Goal: Information Seeking & Learning: Learn about a topic

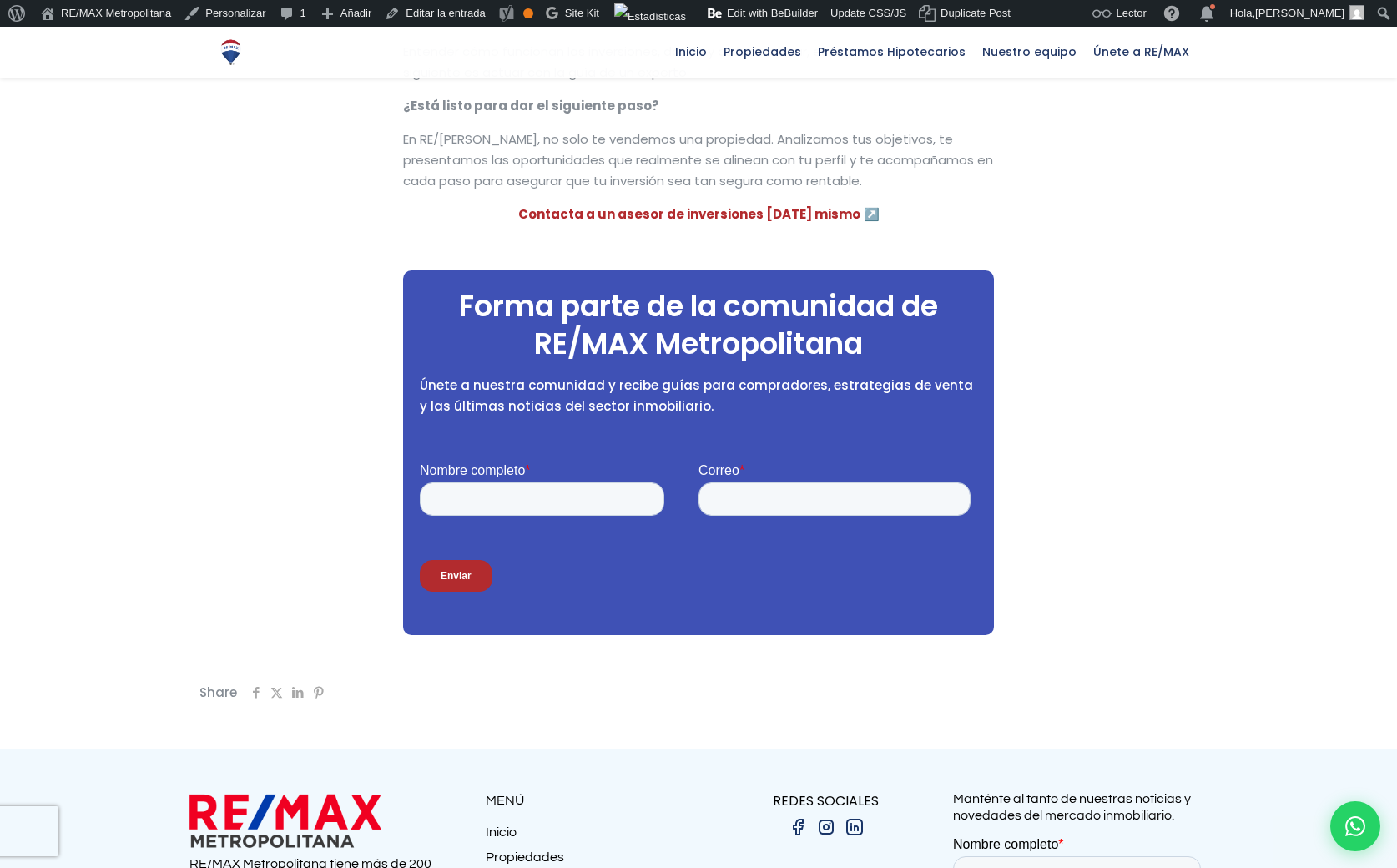
scroll to position [3426, 0]
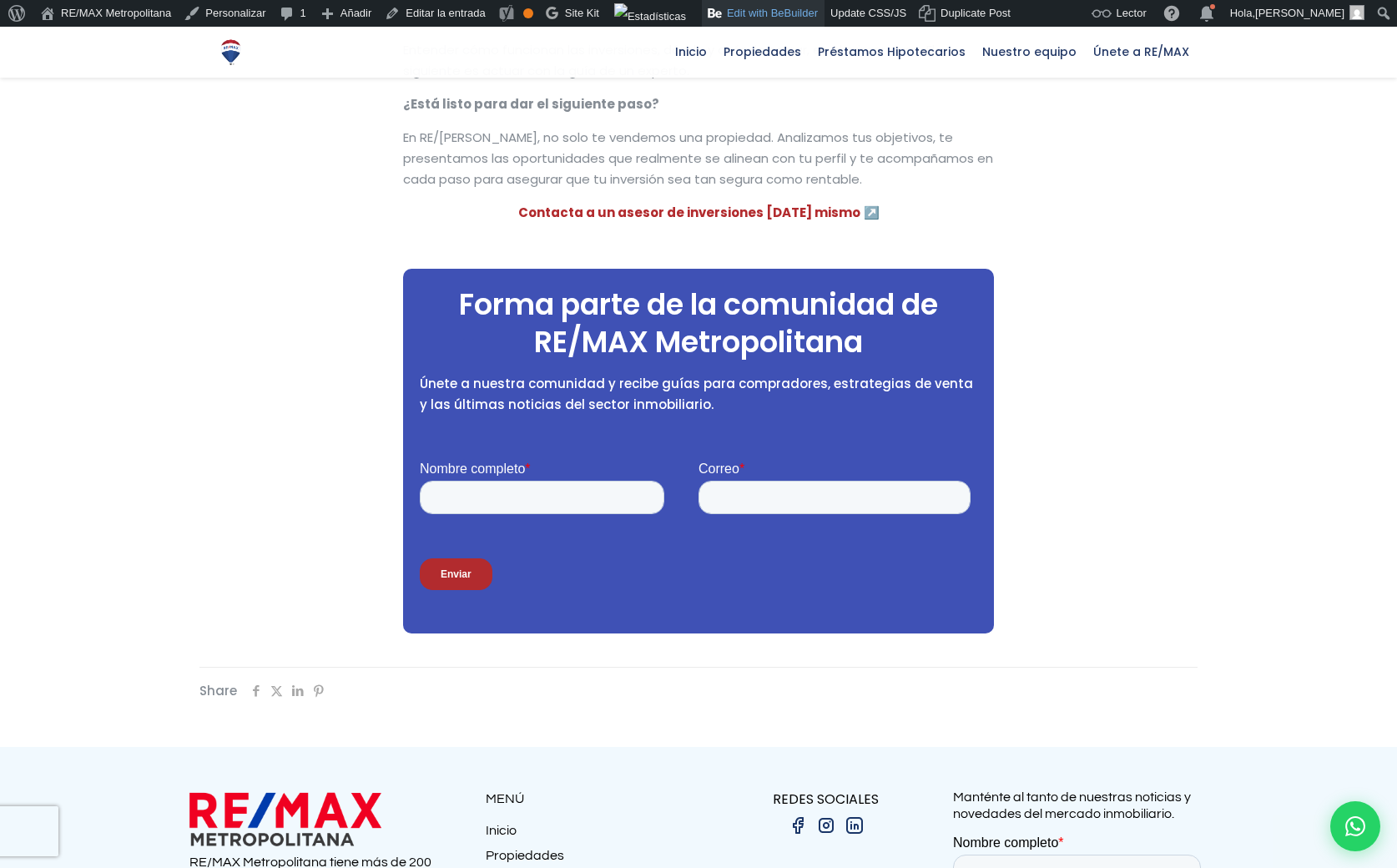
click at [768, 14] on link "Edit with BeBuilder" at bounding box center [764, 13] width 123 height 26
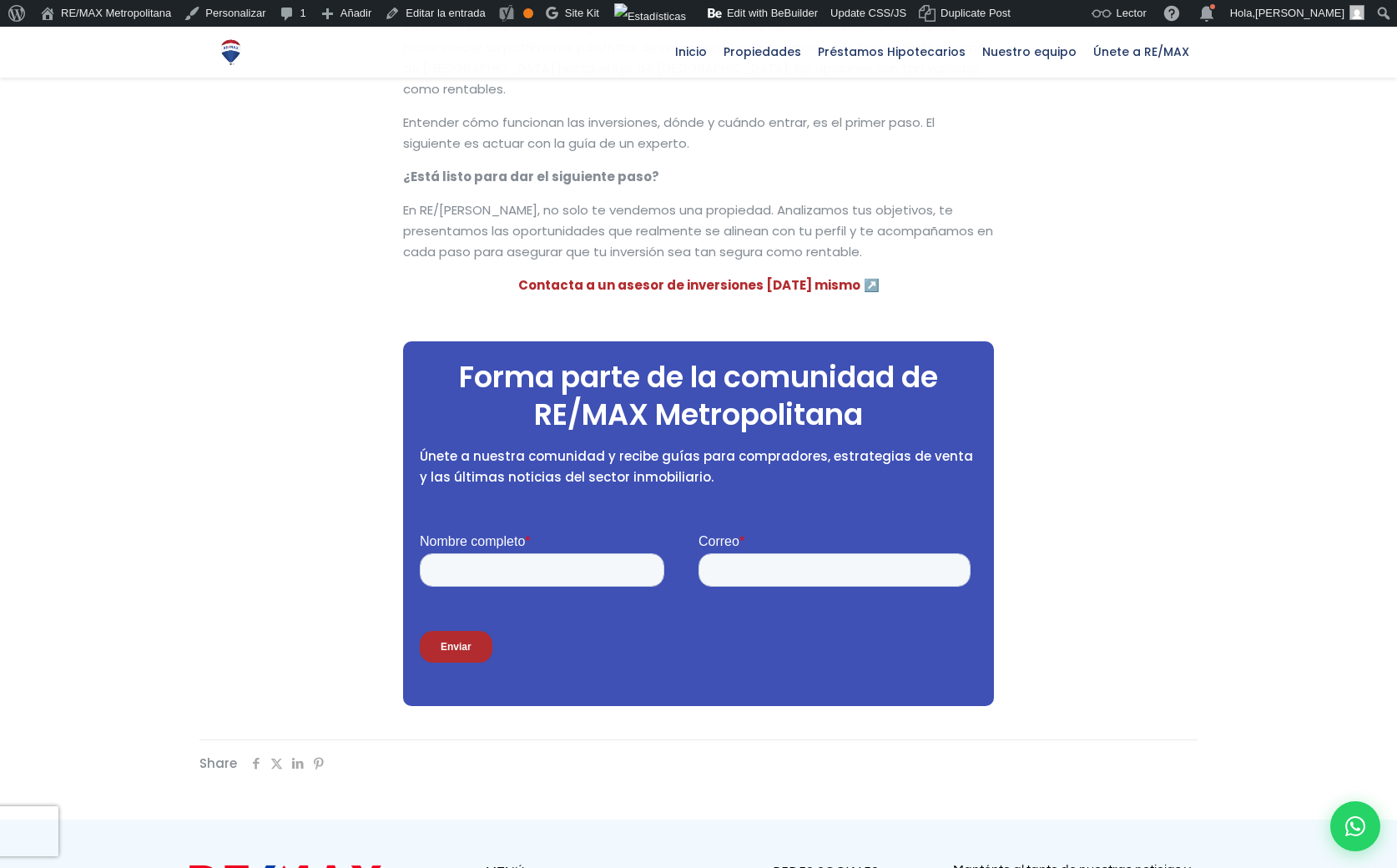
scroll to position [3355, 0]
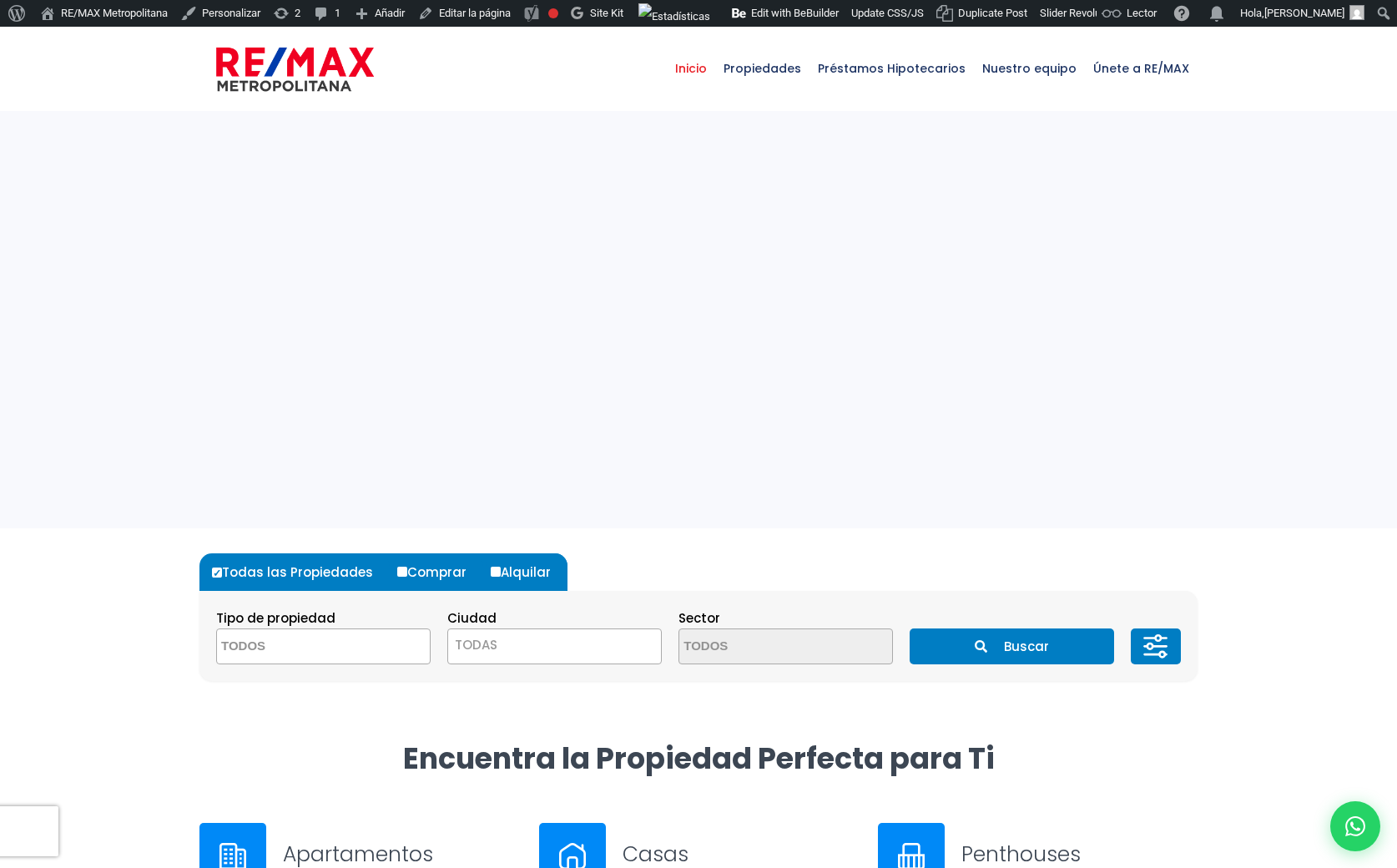
select select
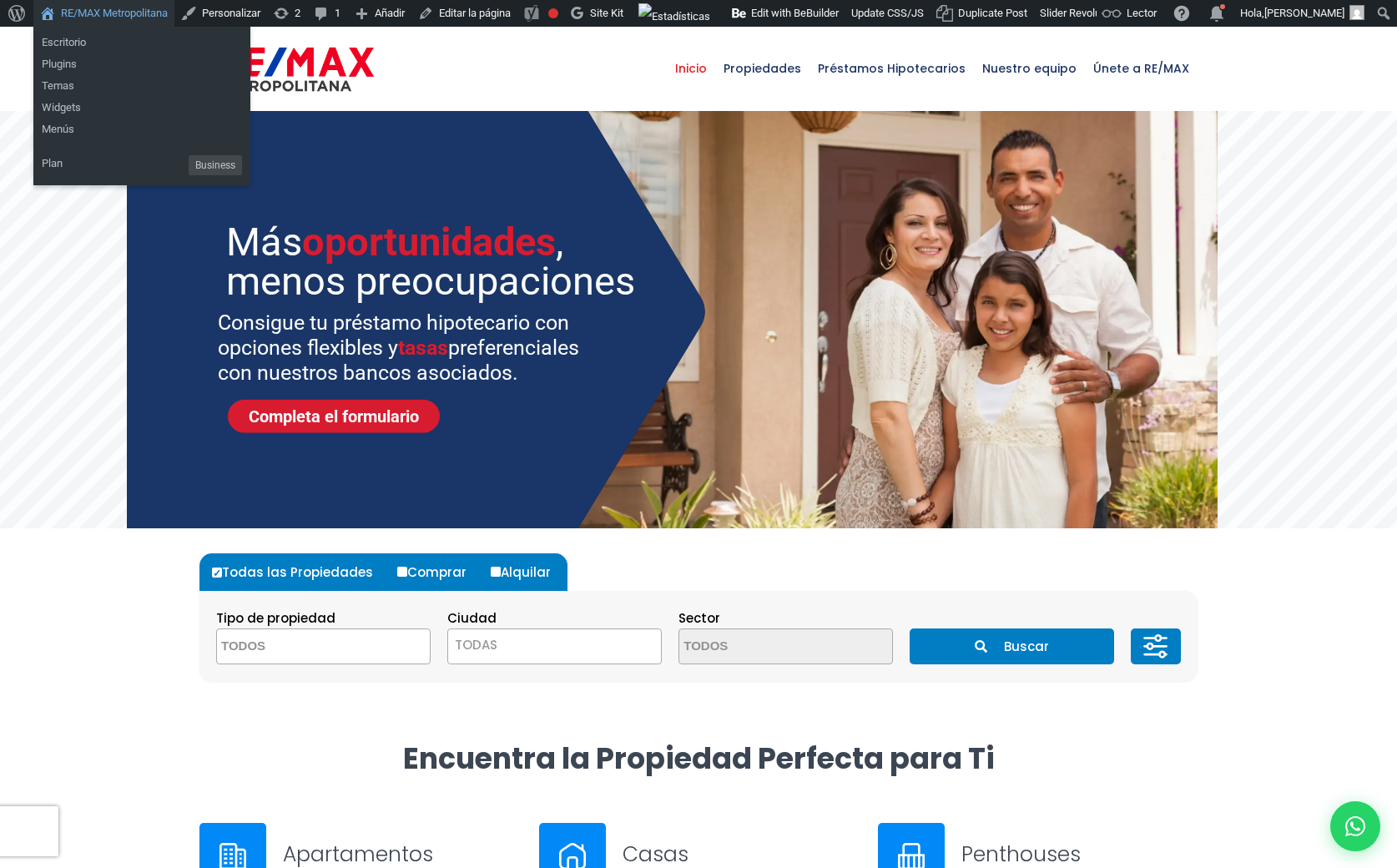
click at [105, 15] on link "RE/MAX Metropolitana" at bounding box center [103, 13] width 141 height 26
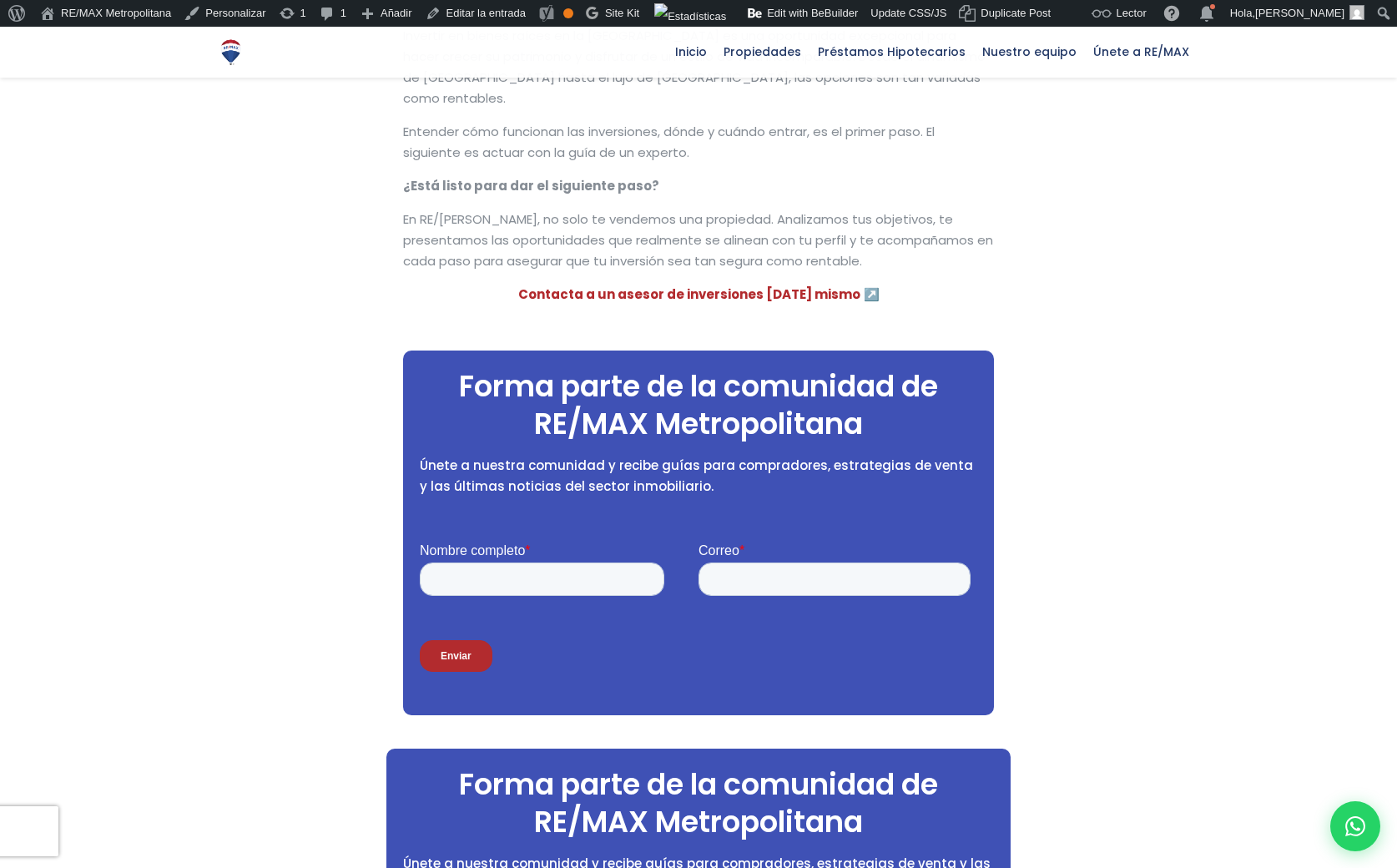
scroll to position [3344, 0]
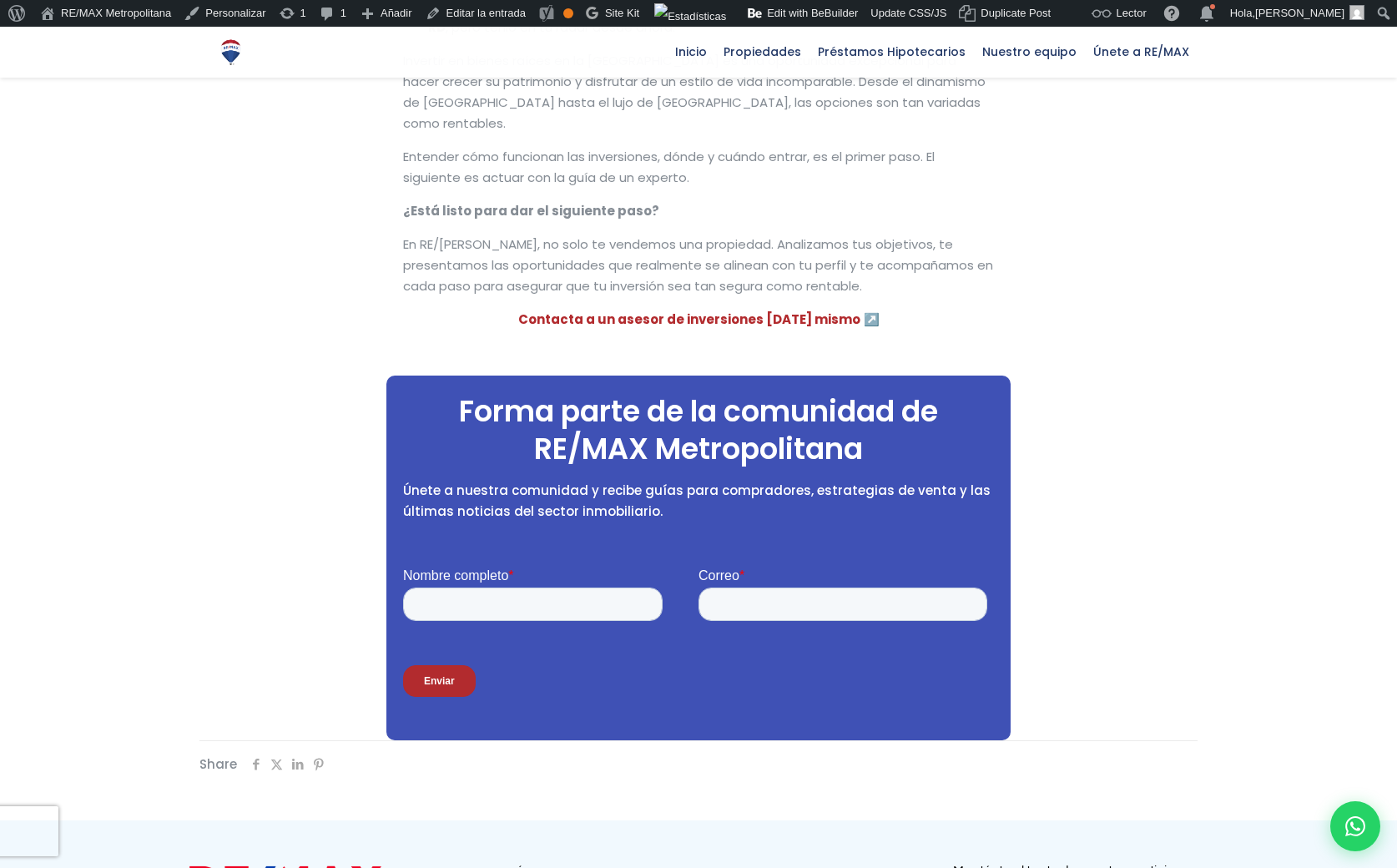
scroll to position [3321, 0]
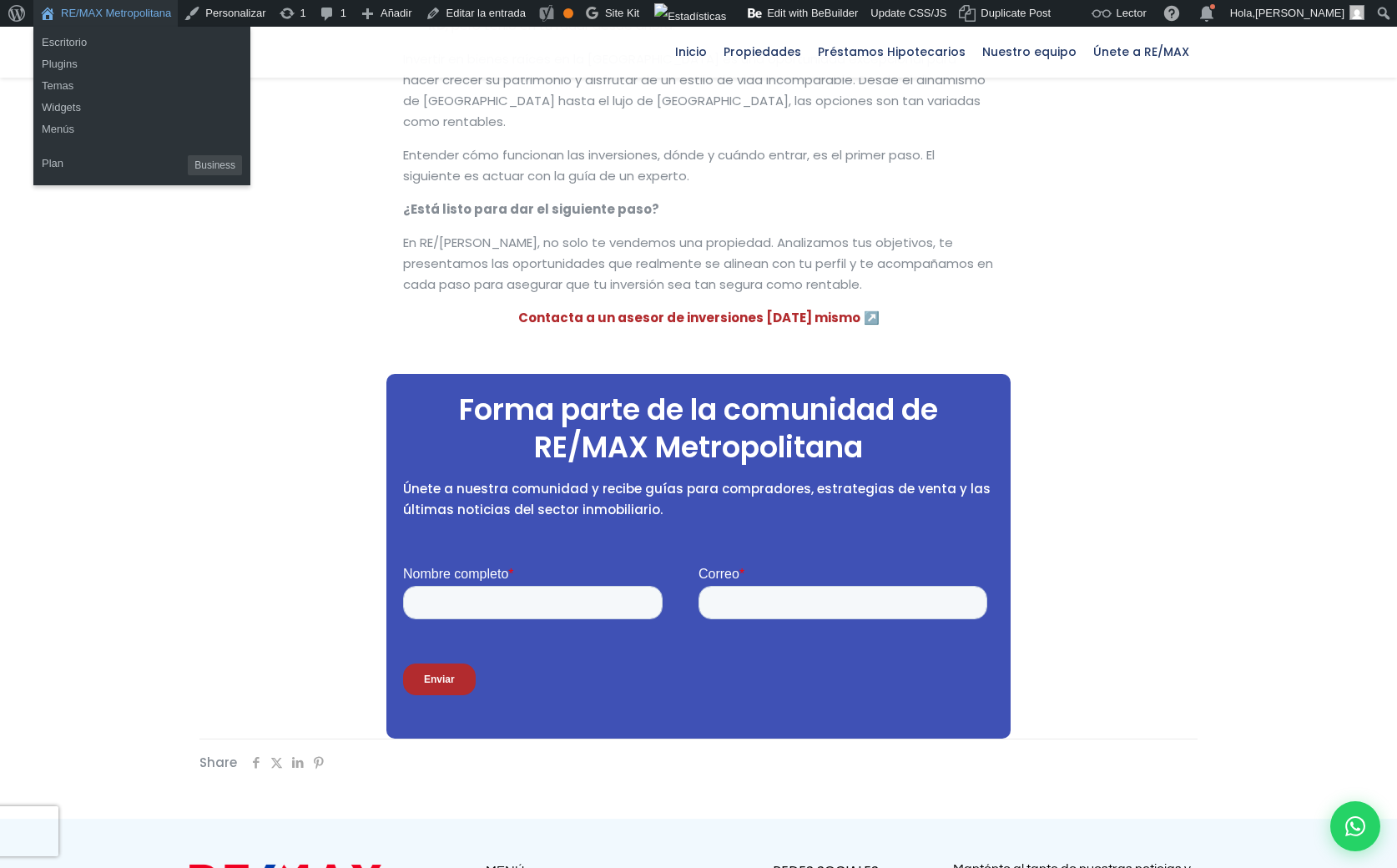
click at [83, 14] on link "RE/MAX Metropolitana" at bounding box center [105, 13] width 144 height 26
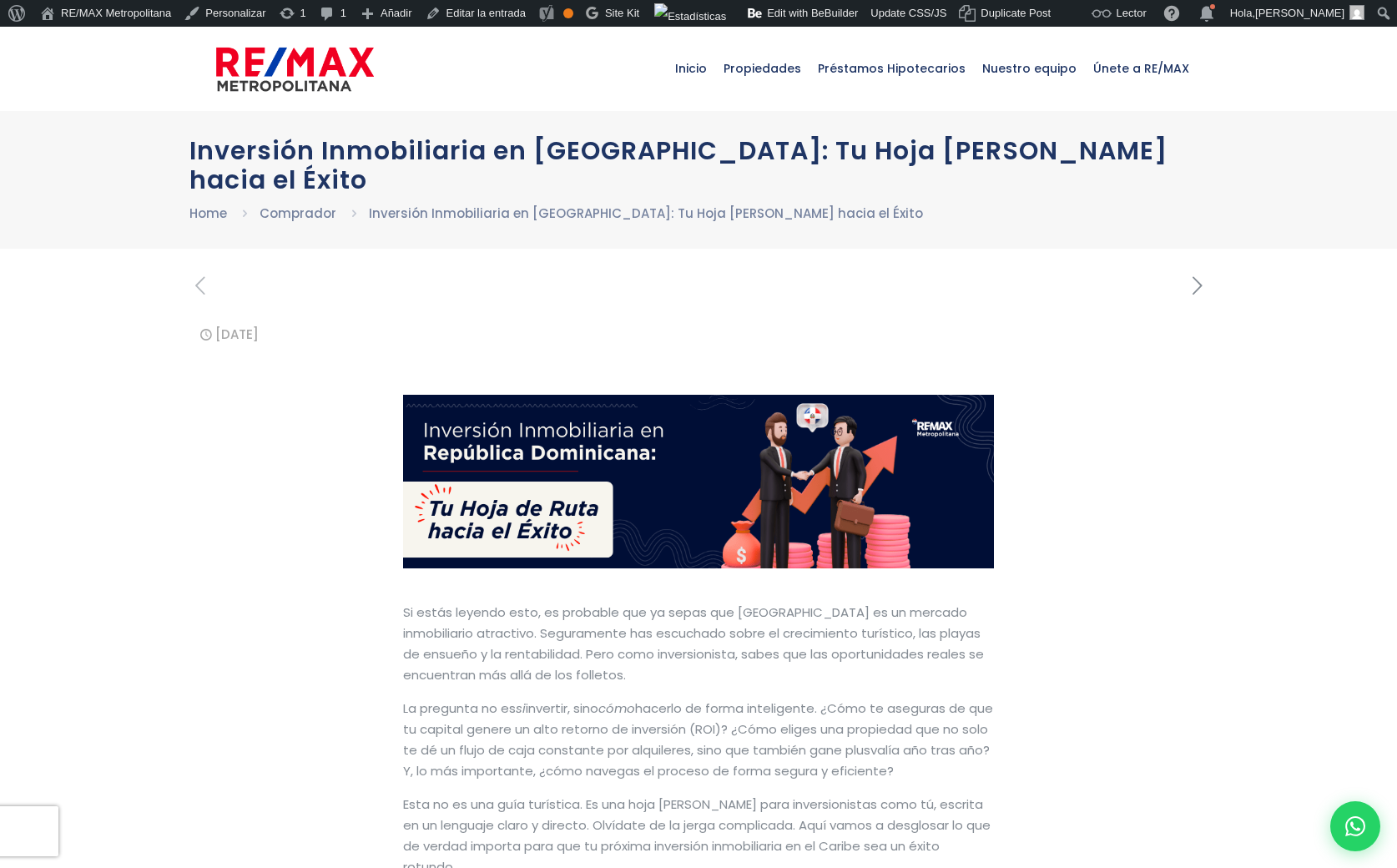
click at [1200, 280] on icon "next post" at bounding box center [1197, 286] width 21 height 29
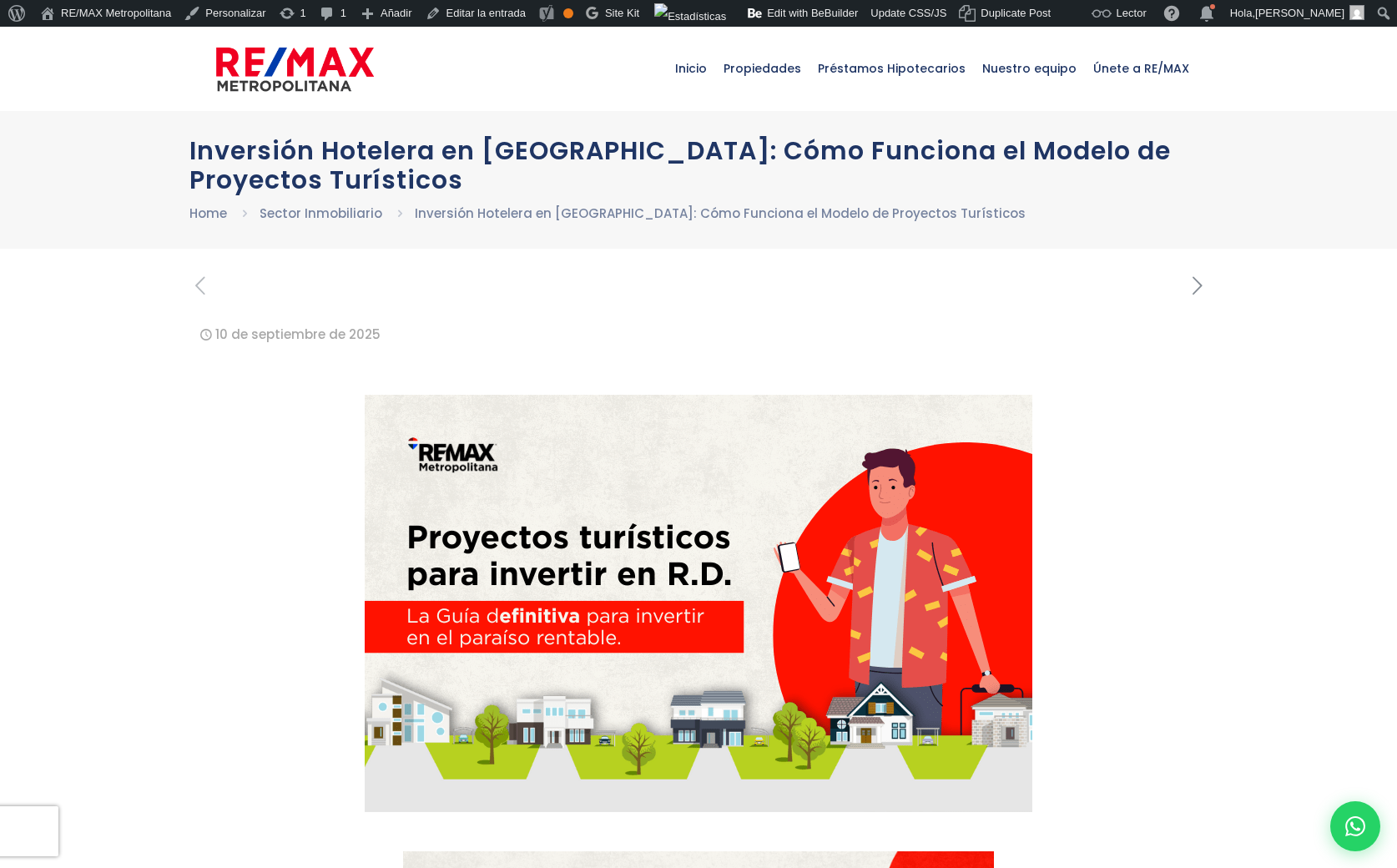
click at [1193, 278] on icon "next post" at bounding box center [1197, 286] width 21 height 29
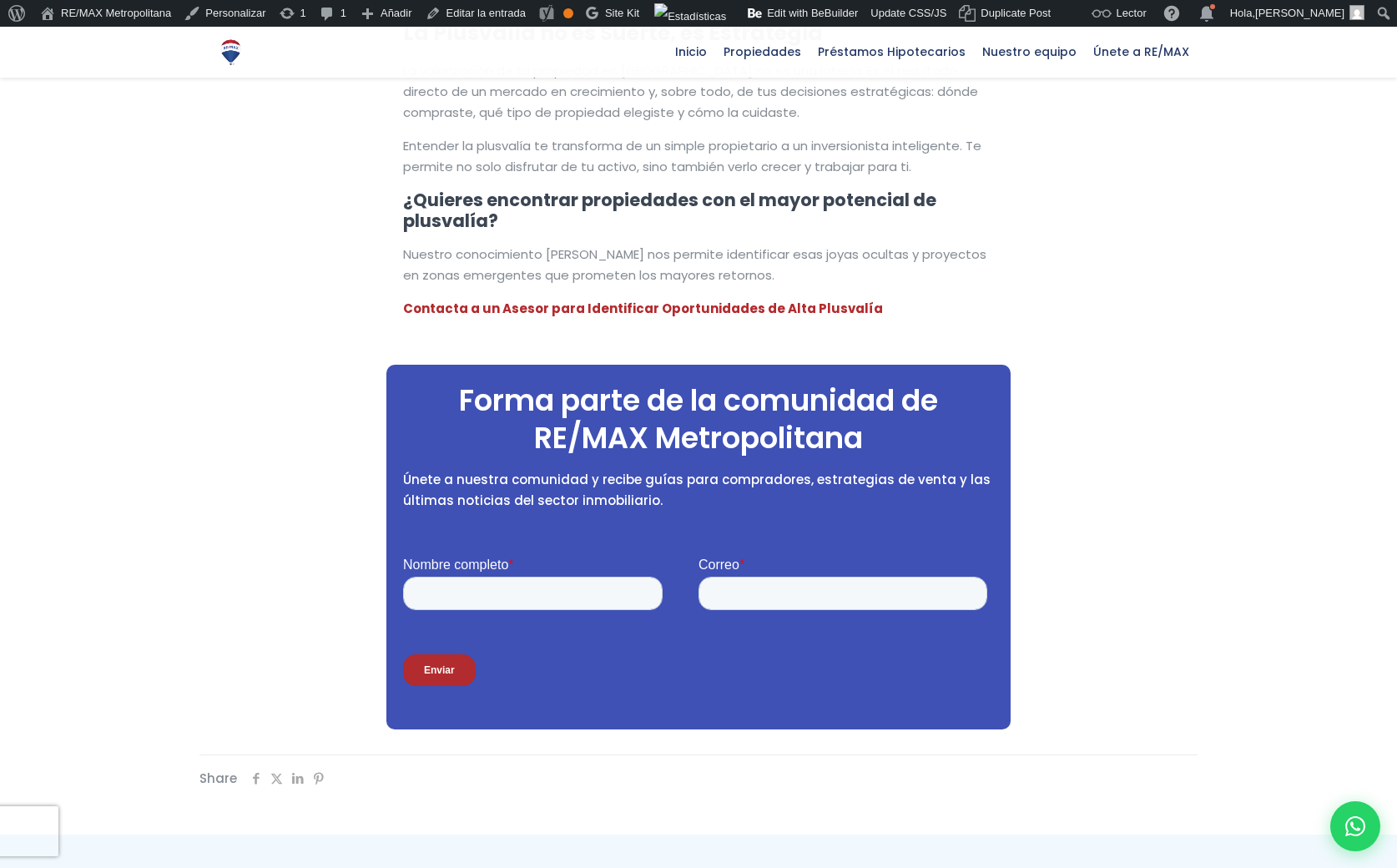
scroll to position [5317, 0]
